Goal: Task Accomplishment & Management: Use online tool/utility

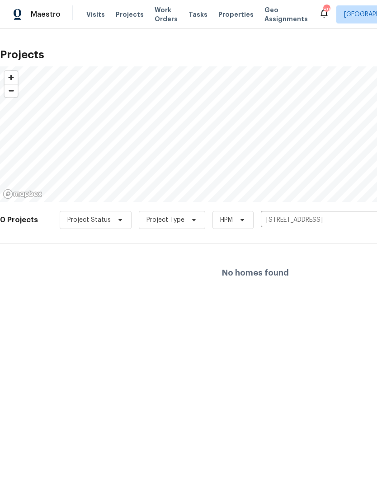
click at [119, 15] on span "Projects" at bounding box center [130, 14] width 28 height 9
click at [368, 221] on icon "Clear" at bounding box center [372, 220] width 9 height 9
click at [312, 216] on input "text" at bounding box center [312, 220] width 103 height 14
type input "6154"
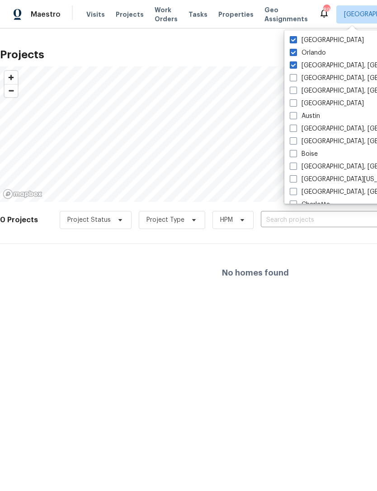
click at [293, 222] on input "text" at bounding box center [312, 220] width 103 height 14
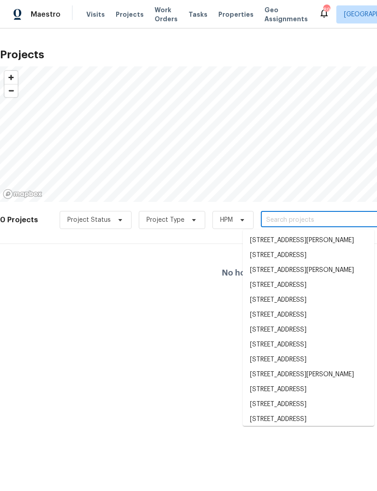
click at [314, 220] on input "text" at bounding box center [312, 220] width 103 height 14
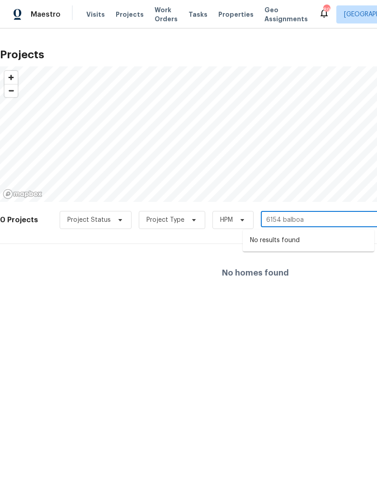
type input "6154 balboa"
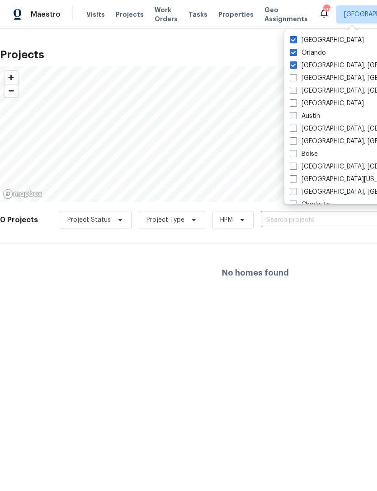
click at [89, 14] on span "Visits" at bounding box center [95, 14] width 19 height 9
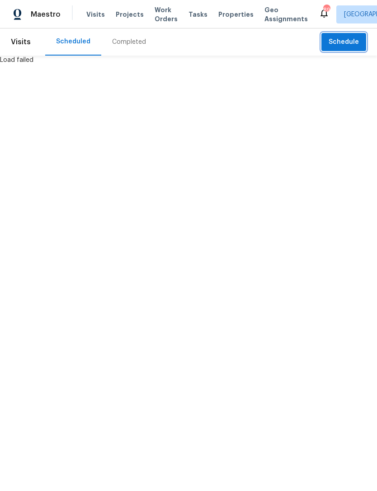
click at [348, 37] on span "Schedule" at bounding box center [344, 42] width 30 height 11
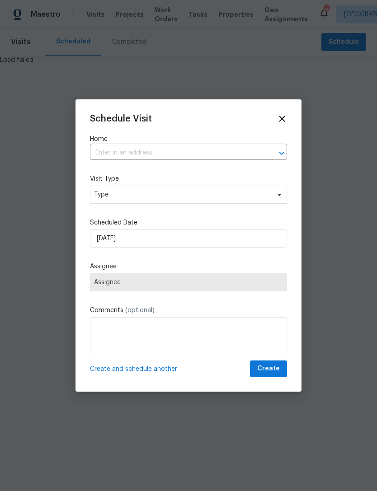
click at [220, 149] on input "text" at bounding box center [176, 153] width 172 height 14
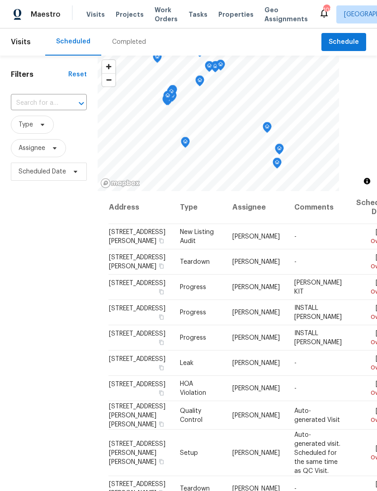
click at [50, 99] on input "text" at bounding box center [36, 103] width 51 height 14
type input "6154"
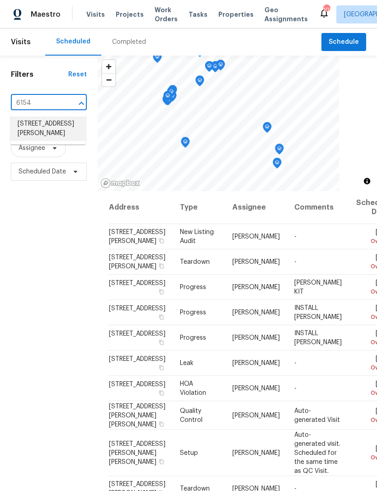
click at [41, 127] on li "[STREET_ADDRESS][PERSON_NAME]" at bounding box center [47, 129] width 75 height 24
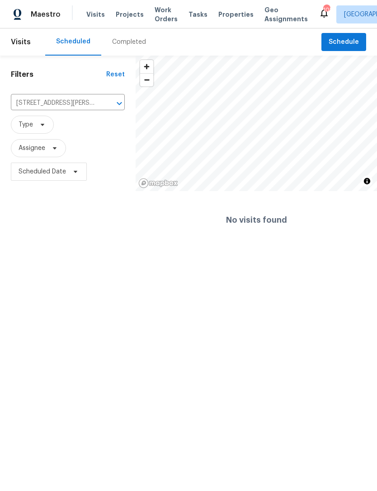
click at [155, 14] on span "Work Orders" at bounding box center [166, 14] width 23 height 18
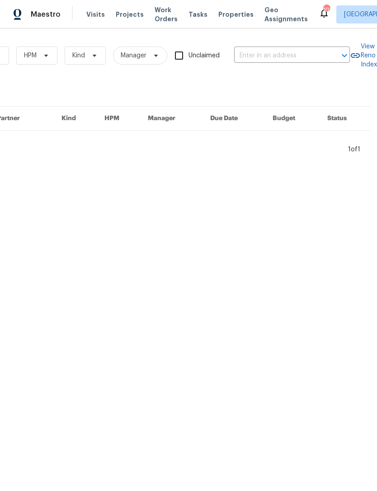
scroll to position [0, 149]
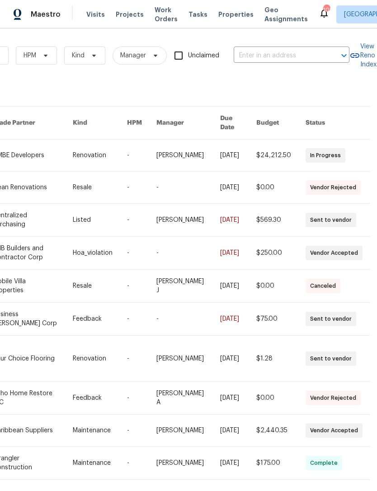
click at [290, 52] on input "text" at bounding box center [279, 56] width 90 height 14
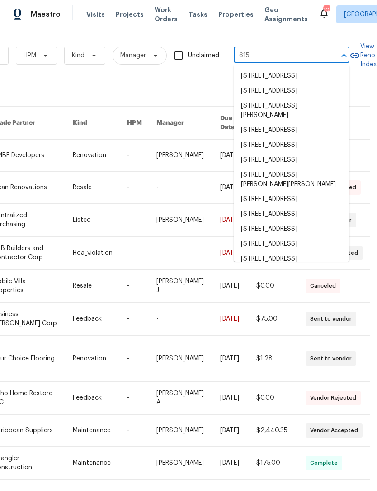
type input "6154"
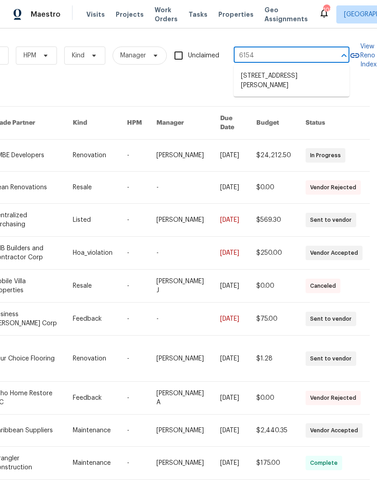
click at [283, 75] on li "[STREET_ADDRESS][PERSON_NAME]" at bounding box center [292, 81] width 116 height 24
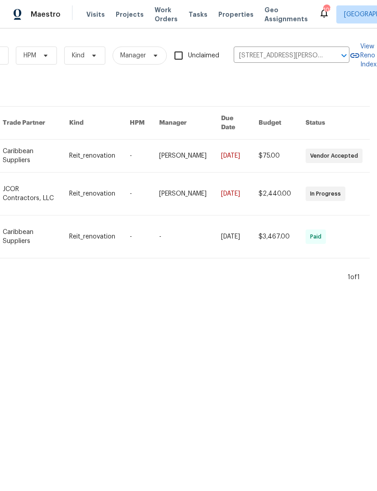
click at [149, 144] on link at bounding box center [144, 156] width 29 height 33
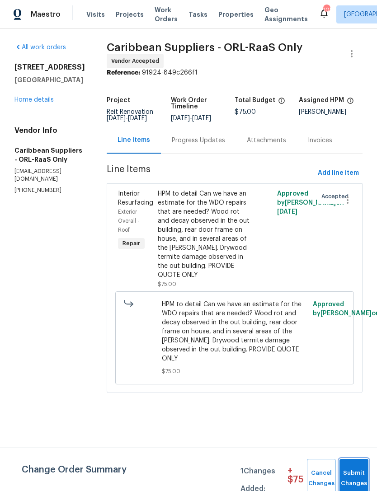
click at [352, 475] on span "Submit Changes" at bounding box center [354, 478] width 20 height 21
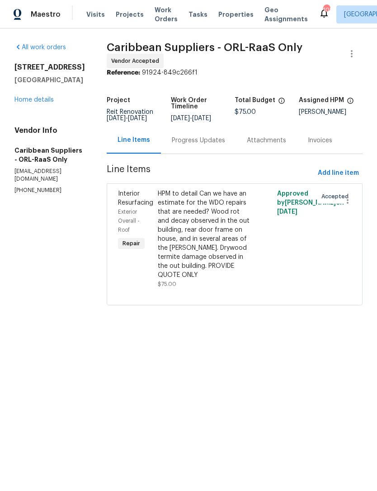
click at [223, 234] on div "HPM to detail Can we have an estimate for the WDO repairs that are needed? Wood…" at bounding box center [205, 234] width 94 height 90
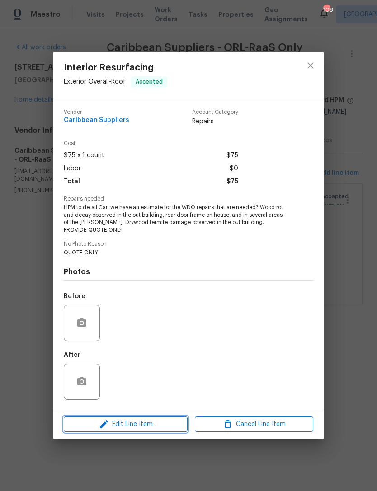
click at [149, 419] on button "Edit Line Item" at bounding box center [126, 425] width 124 height 16
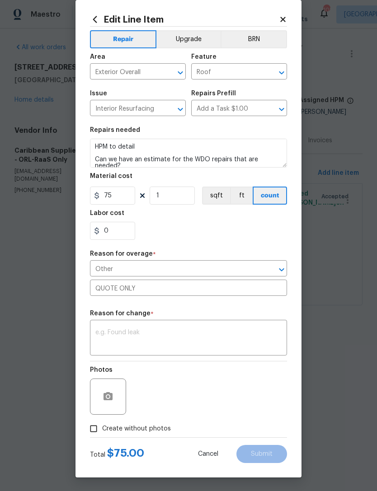
scroll to position [17, 0]
click at [282, 15] on icon at bounding box center [283, 19] width 8 height 8
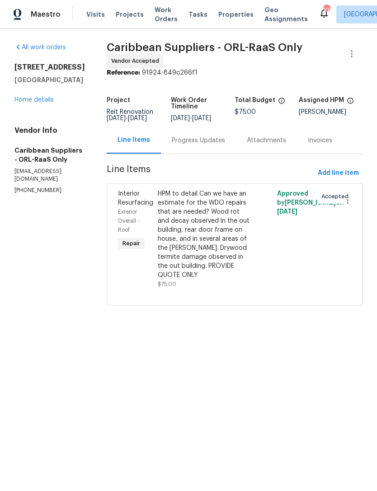
scroll to position [0, 0]
click at [351, 206] on icon "button" at bounding box center [347, 200] width 11 height 11
click at [338, 251] on div at bounding box center [188, 245] width 377 height 491
click at [329, 331] on div "All work orders [STREET_ADDRESS][PERSON_NAME] Home details Vendor Info Caribbea…" at bounding box center [188, 179] width 377 height 302
